Goal: Information Seeking & Learning: Learn about a topic

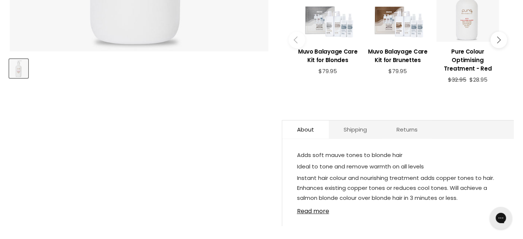
scroll to position [296, 0]
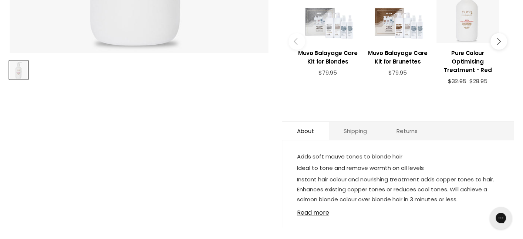
click at [347, 122] on link "Shipping" at bounding box center [355, 131] width 53 height 18
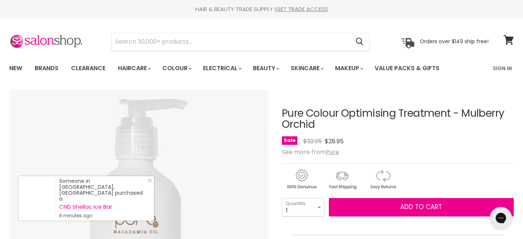
drag, startPoint x: 283, startPoint y: 112, endPoint x: 501, endPoint y: 122, distance: 217.7
click at [501, 122] on h1 "Pure Colour Optimising Treatment - Mulberry Orchid" at bounding box center [398, 119] width 232 height 23
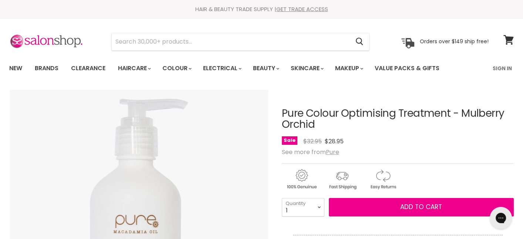
copy h1 "Pure Colour Optimising Treatment - Mulberry Orchid"
